Goal: Information Seeking & Learning: Learn about a topic

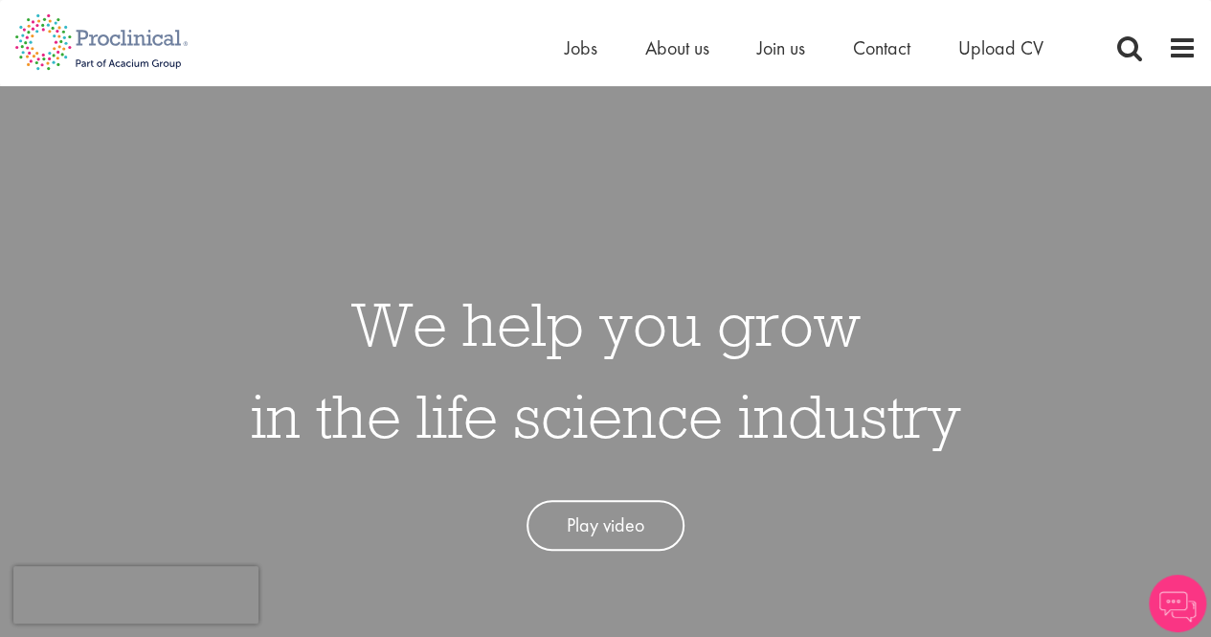
click at [682, 60] on li "About us" at bounding box center [677, 48] width 64 height 29
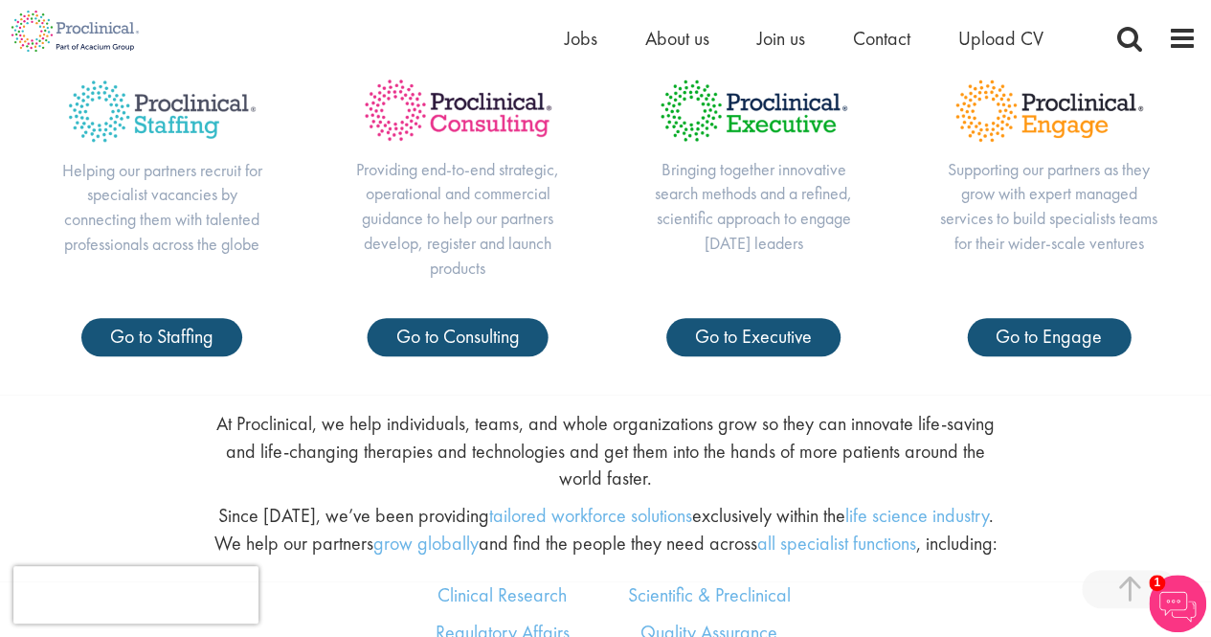
scroll to position [191, 0]
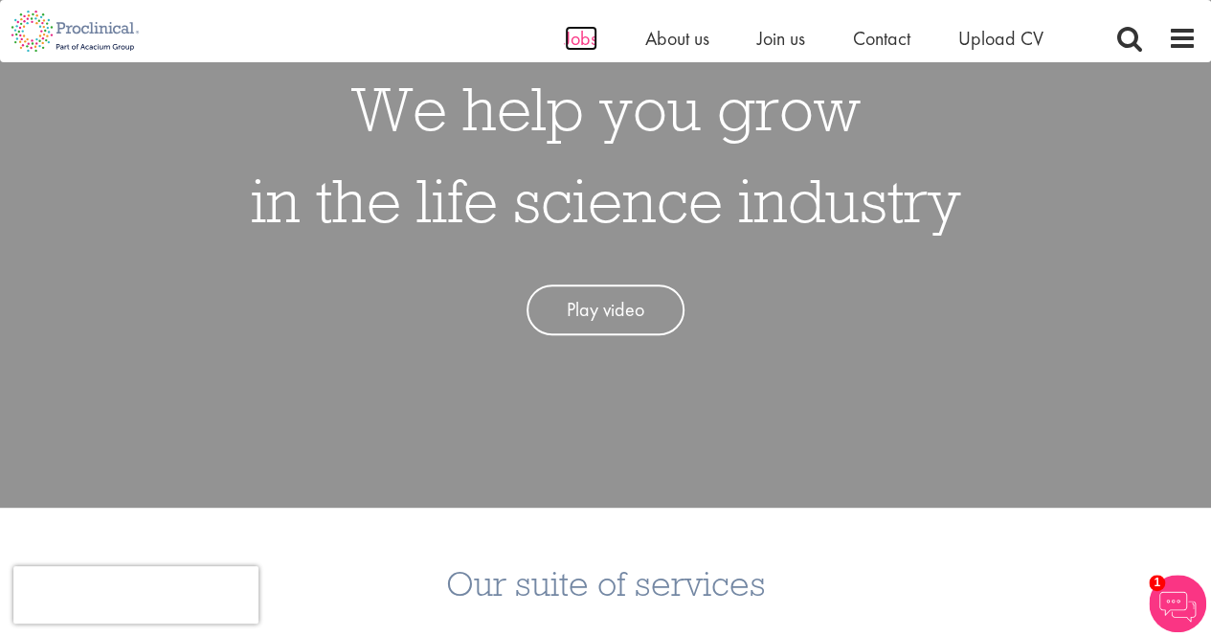
click at [572, 35] on span "Jobs" at bounding box center [581, 38] width 33 height 25
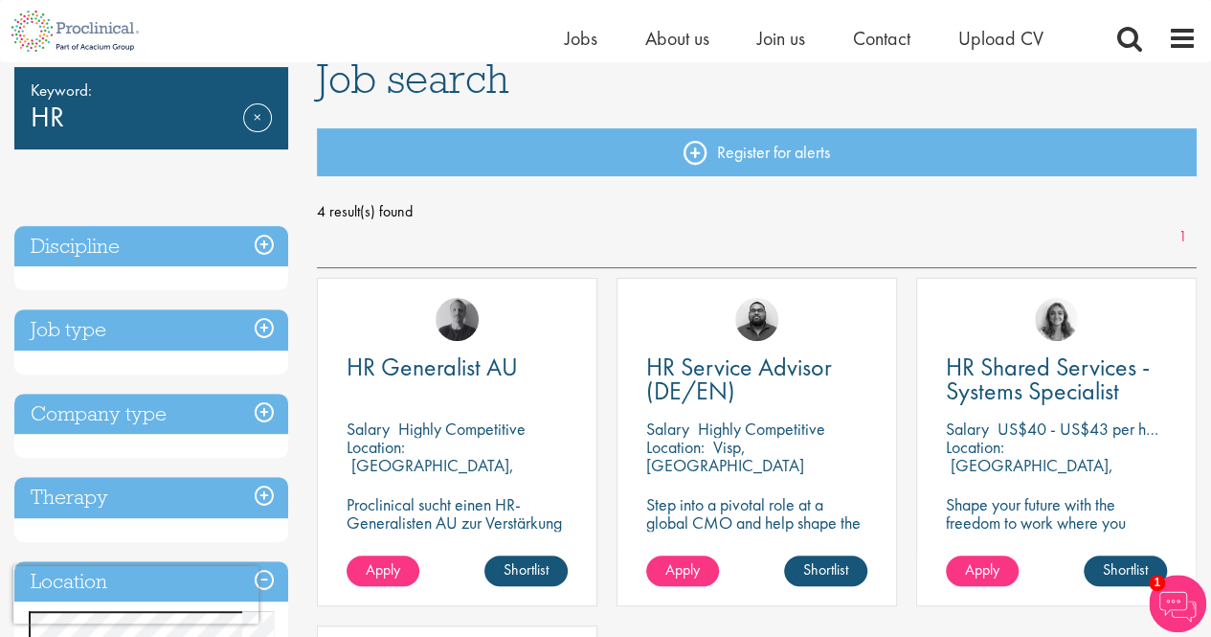
scroll to position [191, 0]
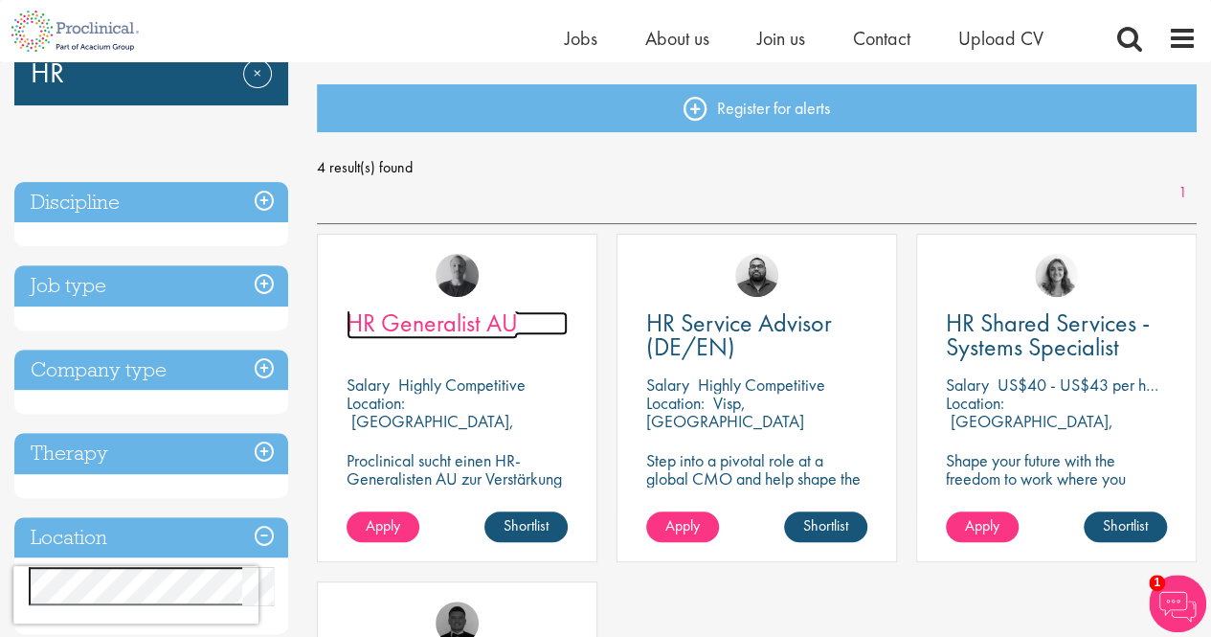
click at [467, 330] on span "HR Generalist AU" at bounding box center [432, 322] width 171 height 33
